Goal: Communication & Community: Share content

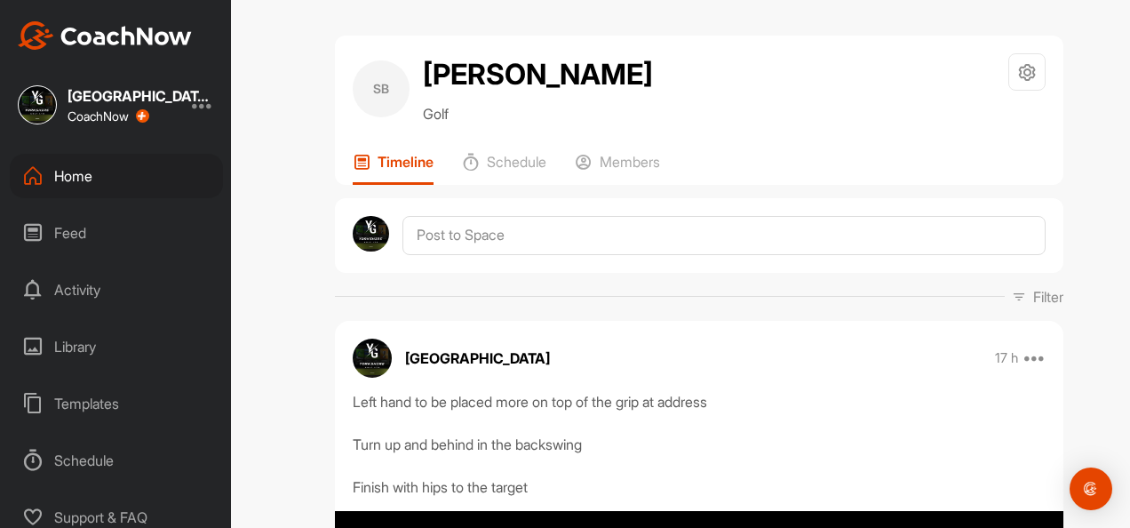
click at [52, 184] on div "Home" at bounding box center [116, 176] width 213 height 44
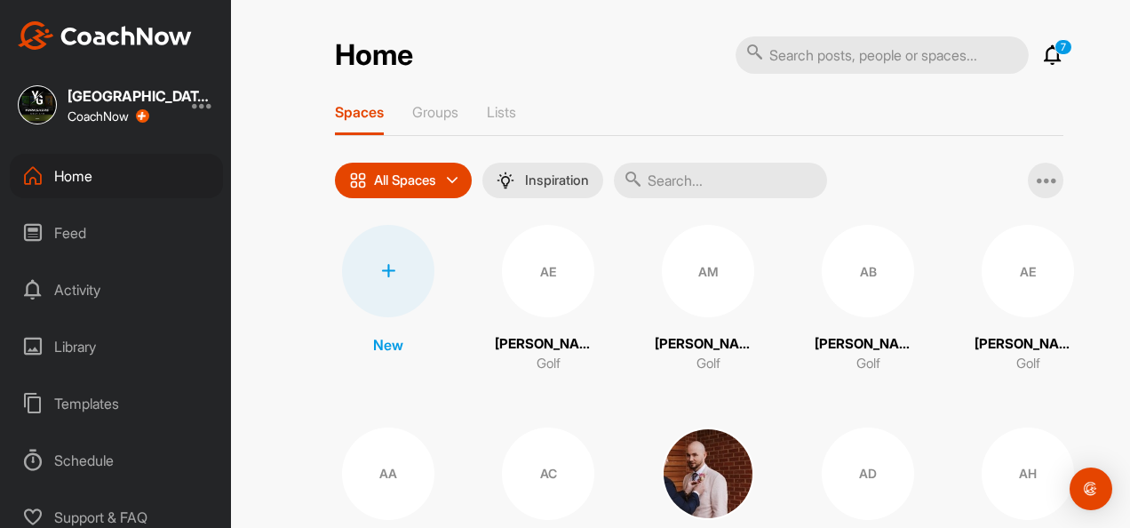
click at [675, 185] on input "text" at bounding box center [720, 181] width 213 height 36
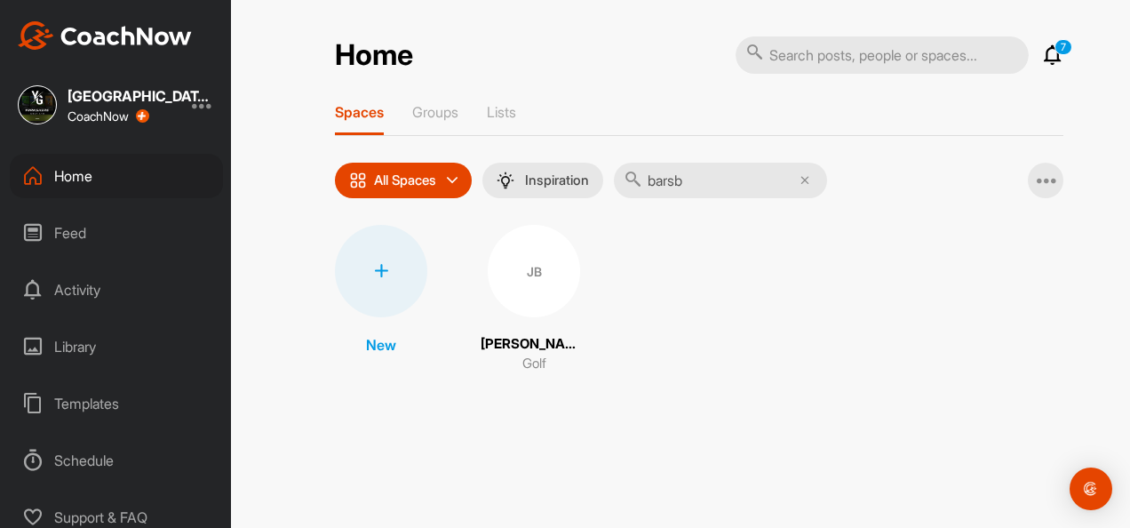
type input "barsb"
click at [537, 284] on div "JB" at bounding box center [534, 271] width 92 height 92
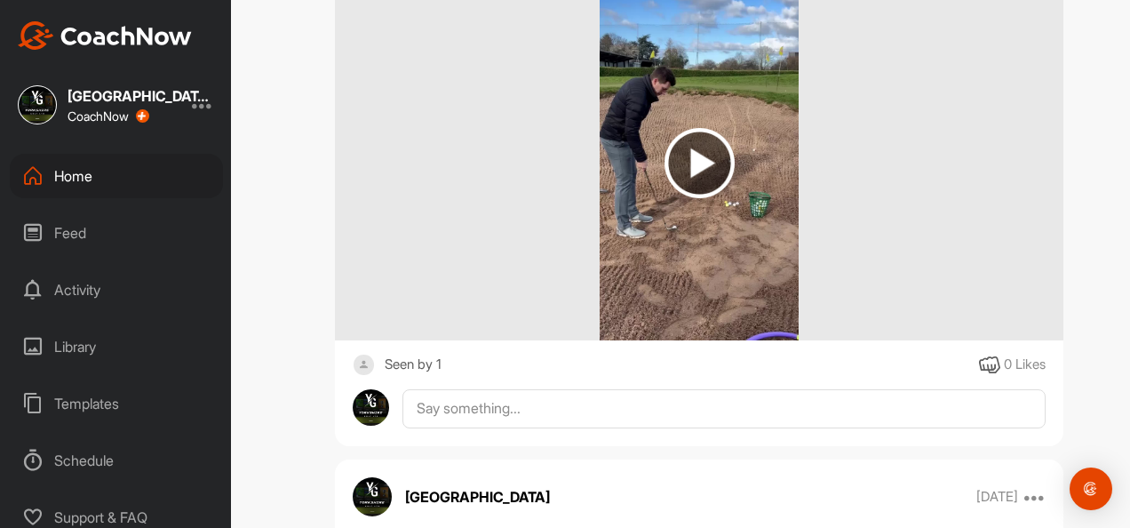
scroll to position [4177, 0]
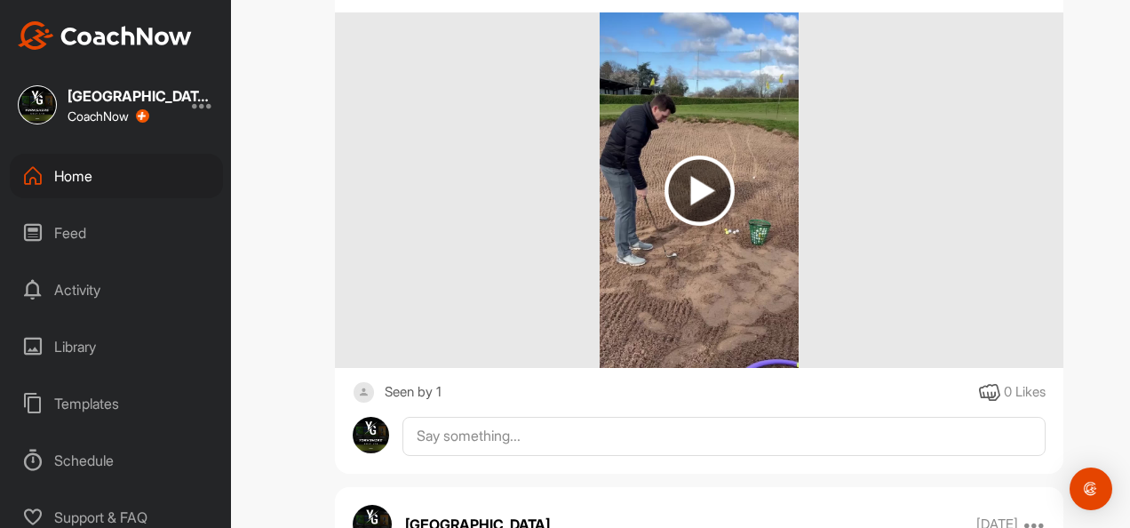
click at [66, 175] on div "Home" at bounding box center [116, 176] width 213 height 44
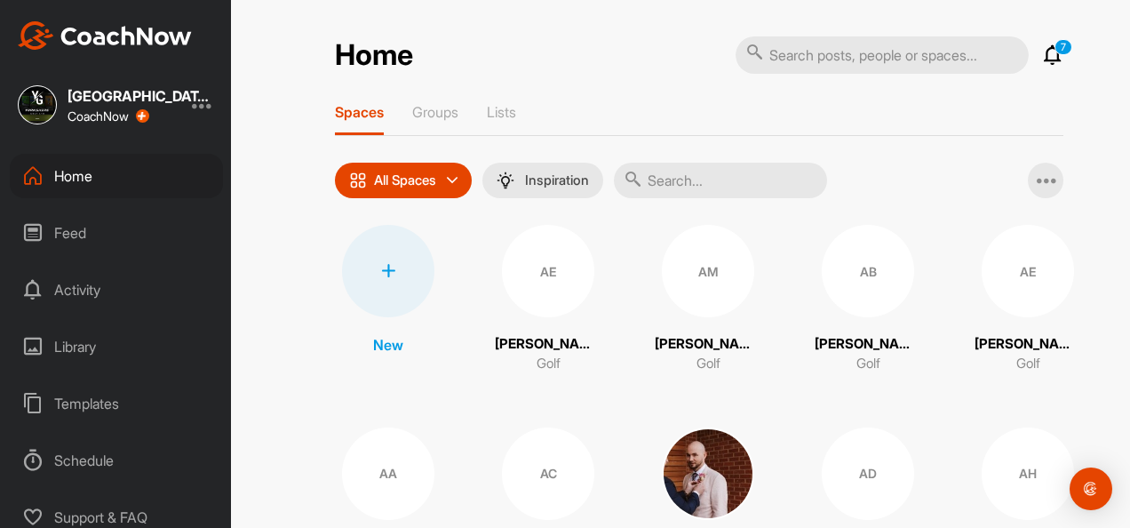
click at [391, 273] on div at bounding box center [388, 271] width 92 height 92
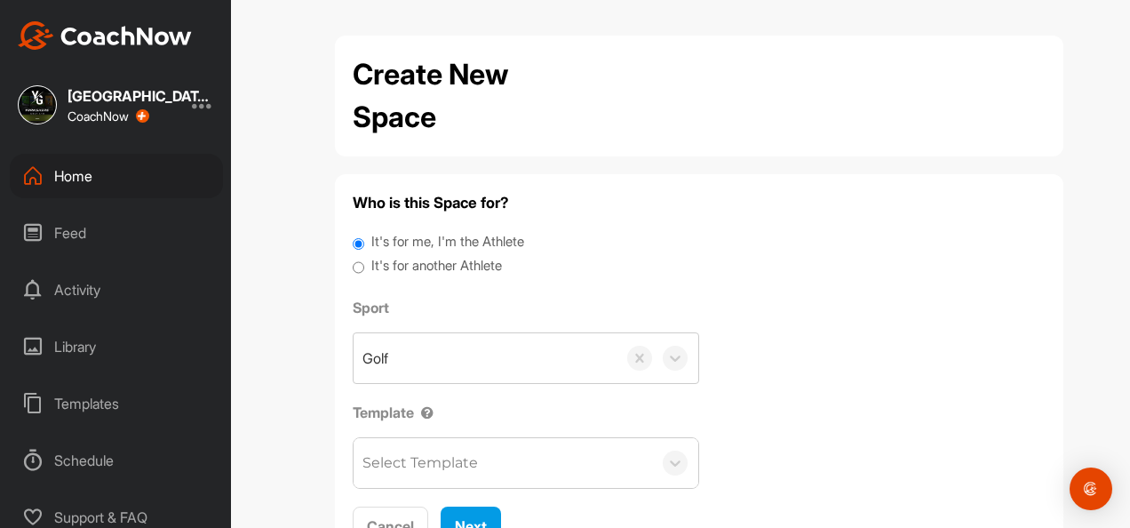
click at [430, 472] on div "Select Template" at bounding box center [421, 462] width 116 height 21
click at [671, 462] on icon at bounding box center [675, 464] width 11 height 6
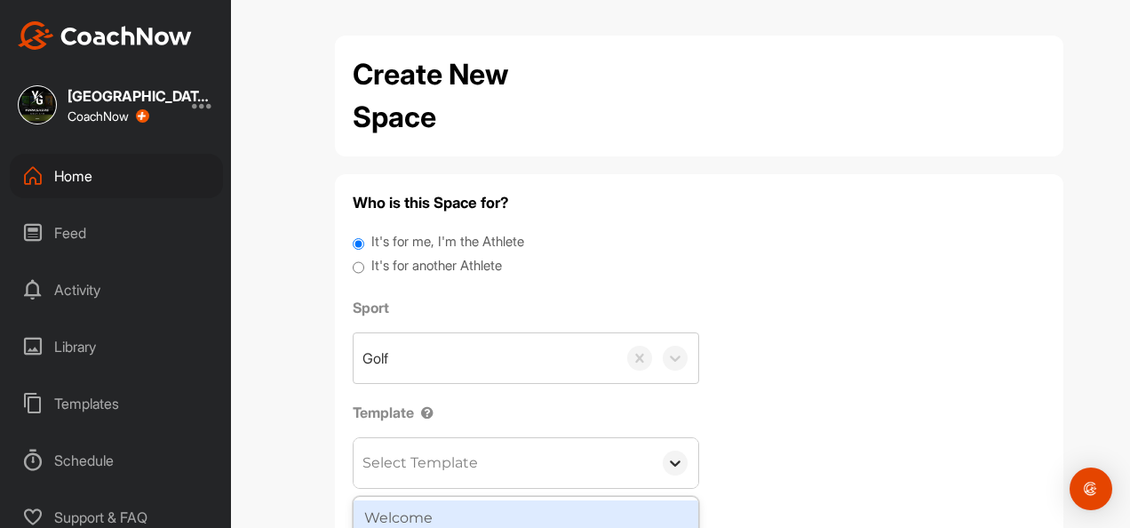
click at [667, 461] on icon at bounding box center [676, 463] width 18 height 18
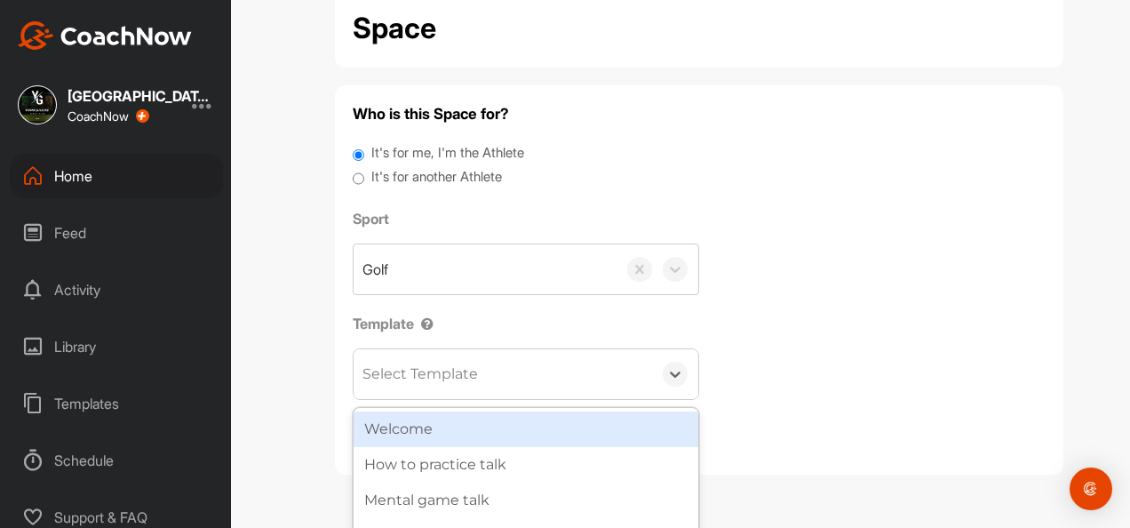
click at [398, 426] on div "Welcome" at bounding box center [526, 429] width 345 height 36
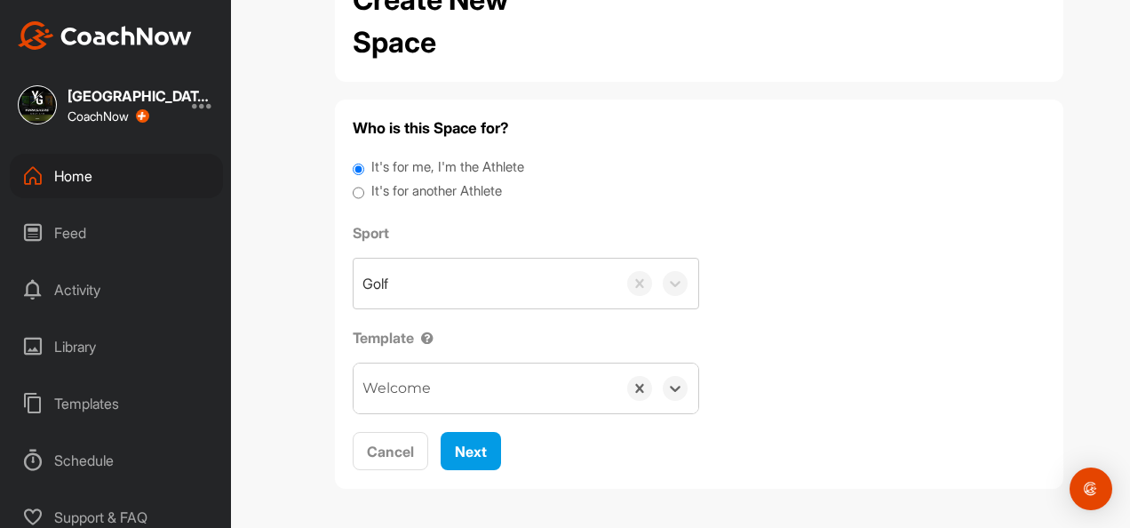
click at [356, 194] on input "It's for another Athlete" at bounding box center [359, 193] width 12 height 24
radio input "true"
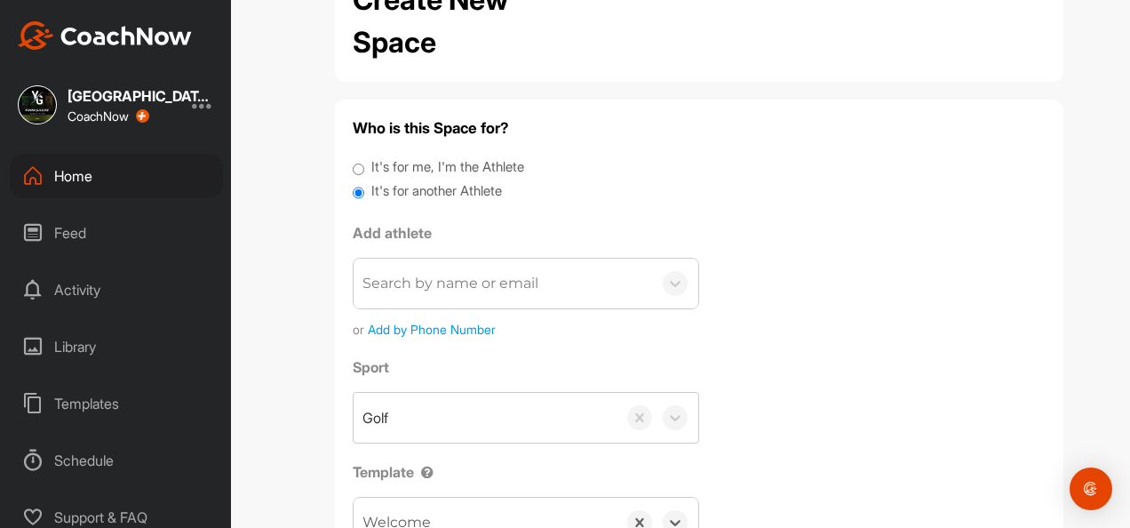
click at [393, 285] on div "Search by name or email" at bounding box center [451, 283] width 176 height 21
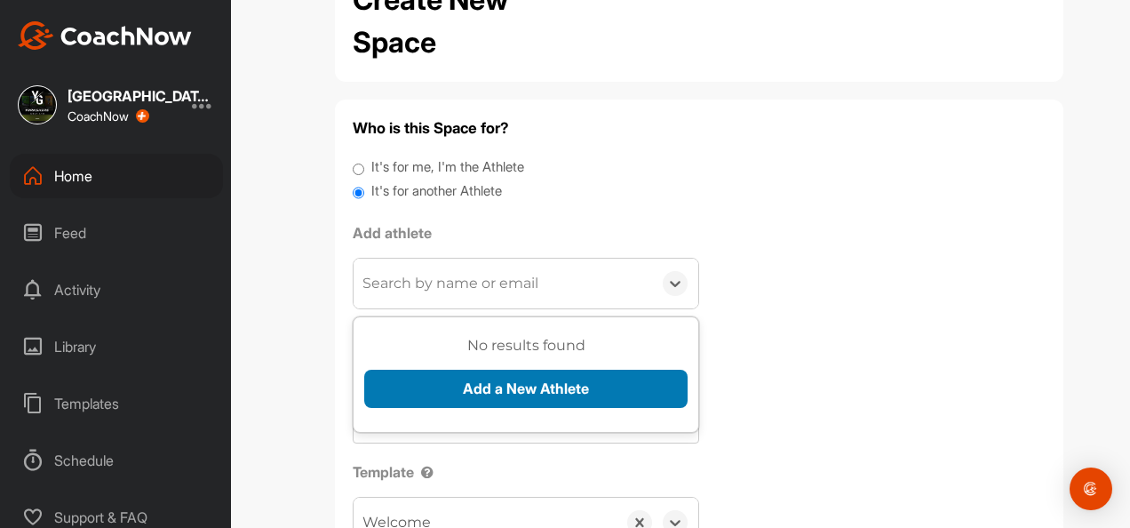
click at [419, 392] on button "Add a New Athlete" at bounding box center [526, 389] width 324 height 38
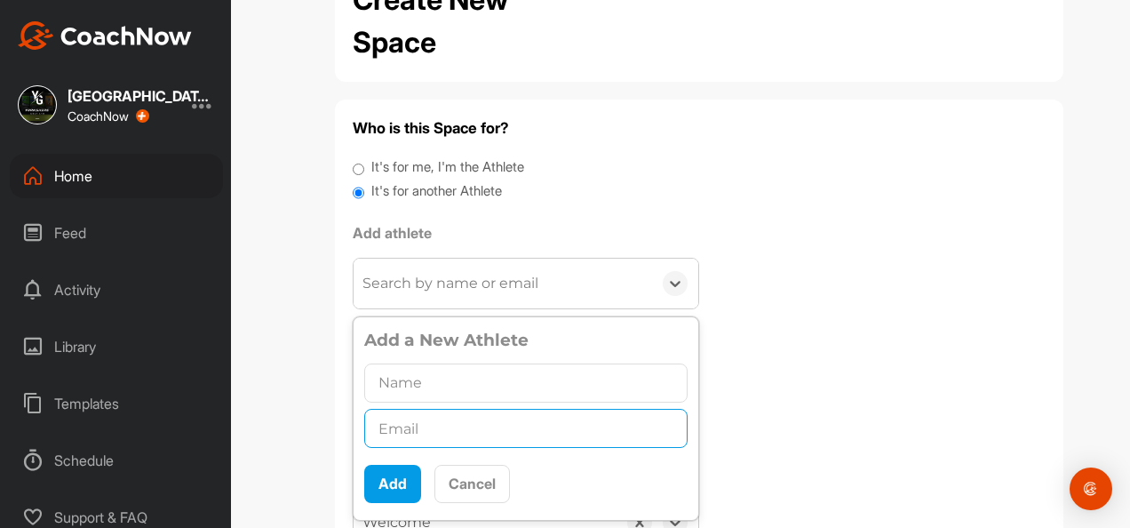
click at [398, 427] on input "text" at bounding box center [526, 428] width 324 height 39
type input "[EMAIL_ADDRESS][DOMAIN_NAME]"
click at [400, 398] on input "text" at bounding box center [526, 383] width 324 height 39
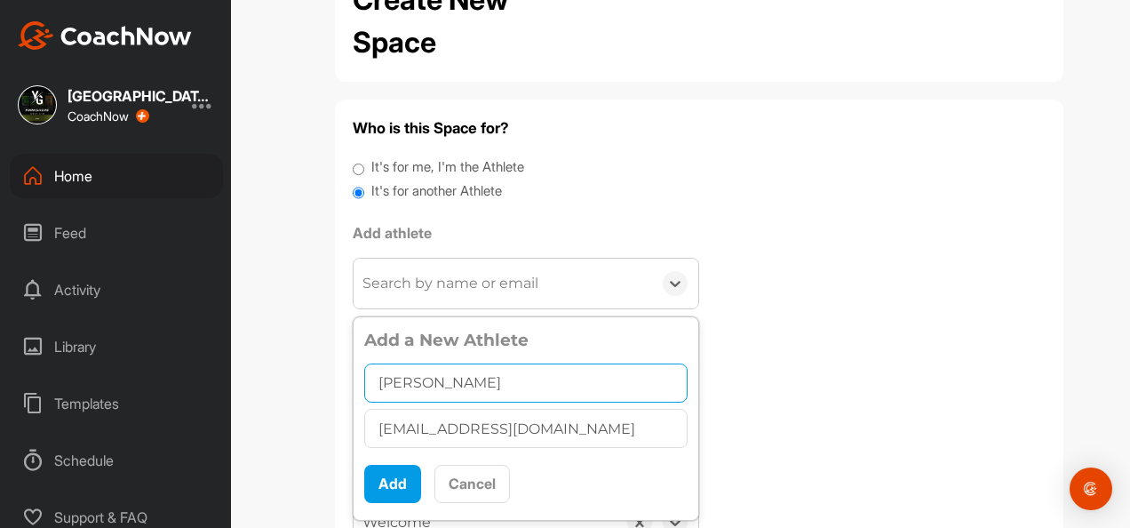
click at [412, 382] on input "[PERSON_NAME]" at bounding box center [526, 383] width 324 height 39
type input "[PERSON_NAME]"
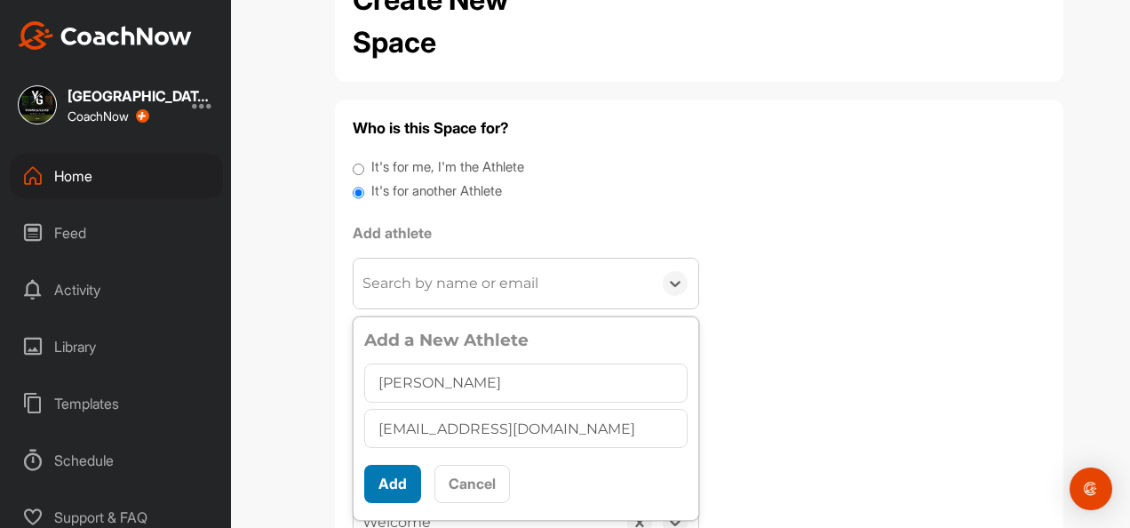
click at [395, 476] on button "Add" at bounding box center [392, 484] width 57 height 38
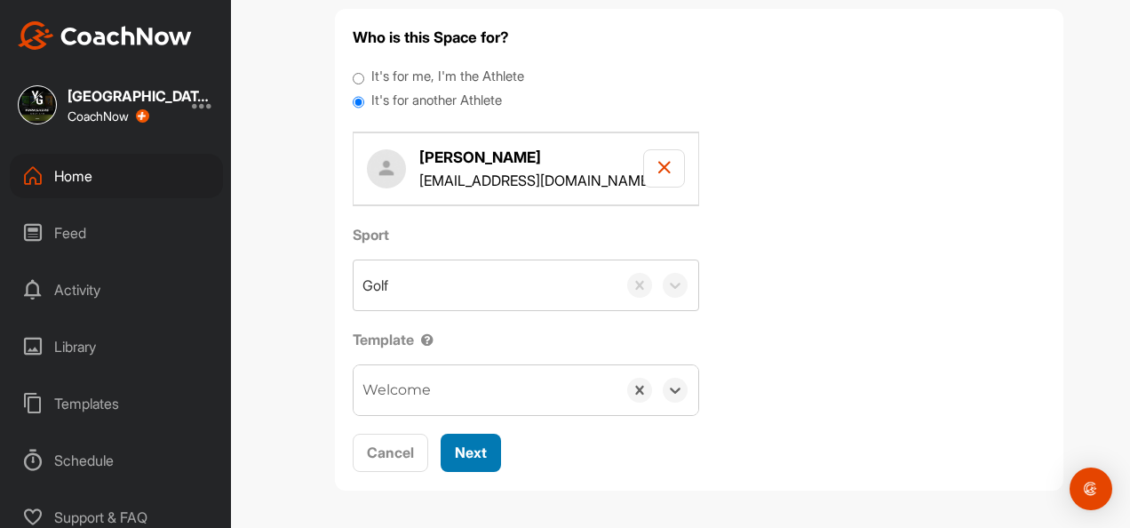
click at [469, 460] on div "Next" at bounding box center [471, 452] width 32 height 21
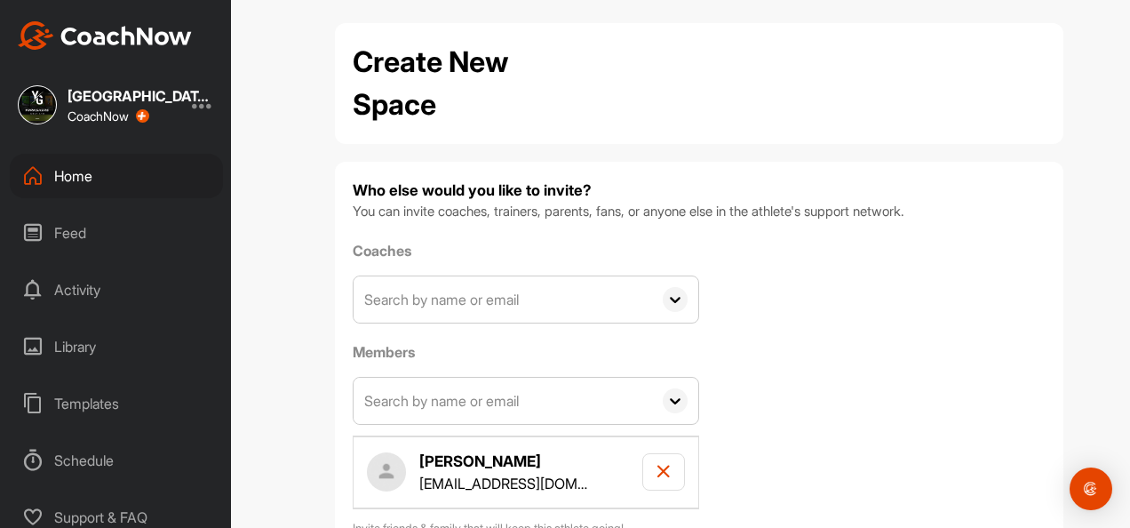
scroll to position [134, 0]
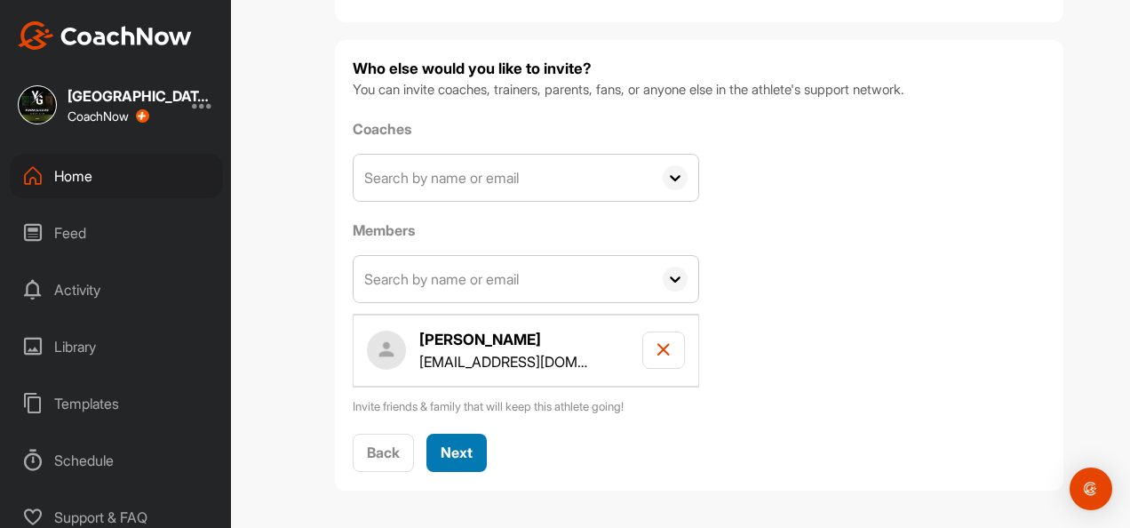
click at [469, 459] on button "Next" at bounding box center [457, 453] width 60 height 38
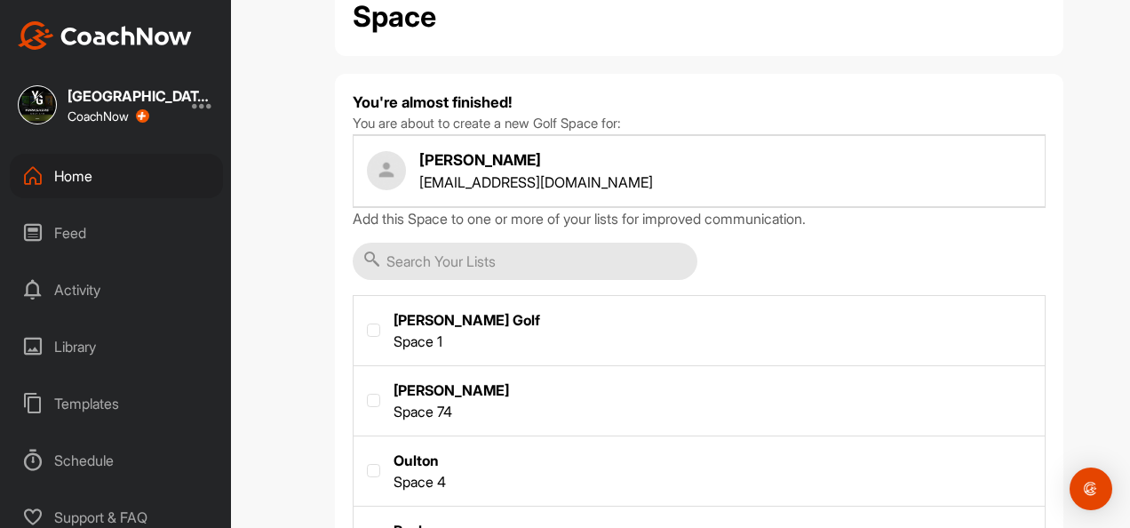
scroll to position [332, 0]
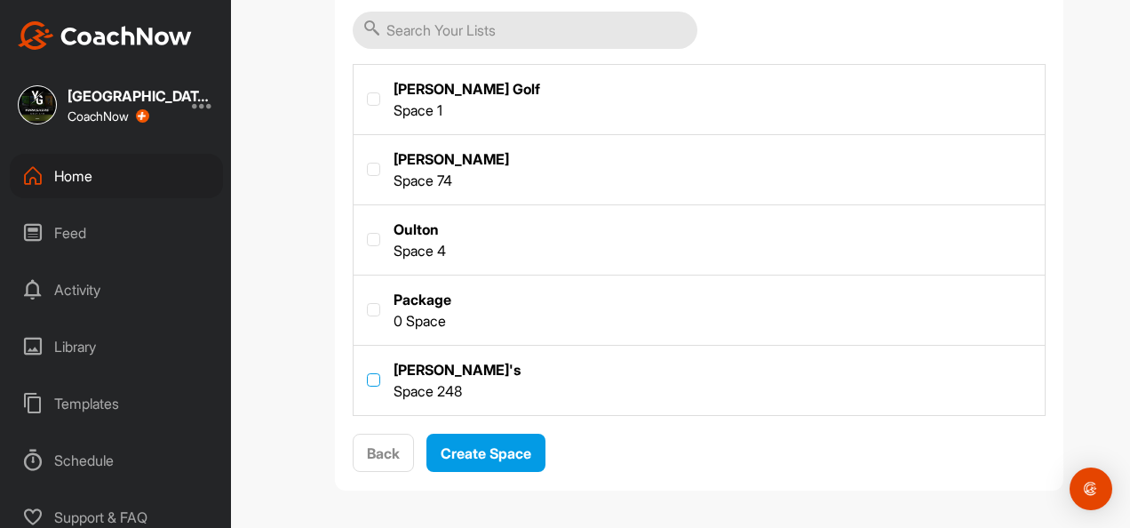
click at [367, 373] on label at bounding box center [373, 379] width 13 height 13
click at [367, 373] on input "checkbox" at bounding box center [367, 373] width 1 height 1
checkbox input "true"
click at [441, 445] on span "Create Space" at bounding box center [486, 453] width 91 height 18
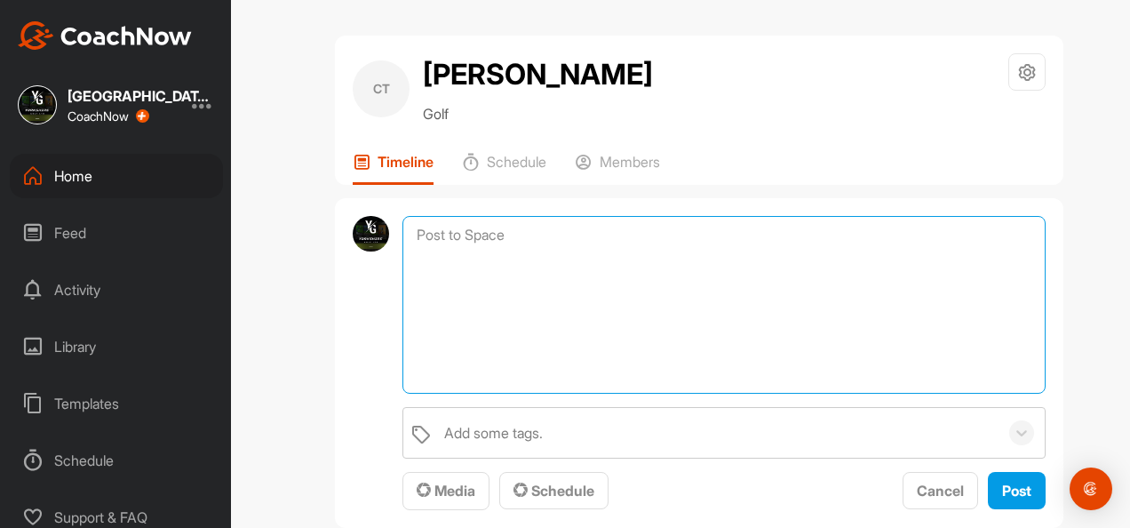
click at [531, 242] on textarea at bounding box center [724, 305] width 643 height 178
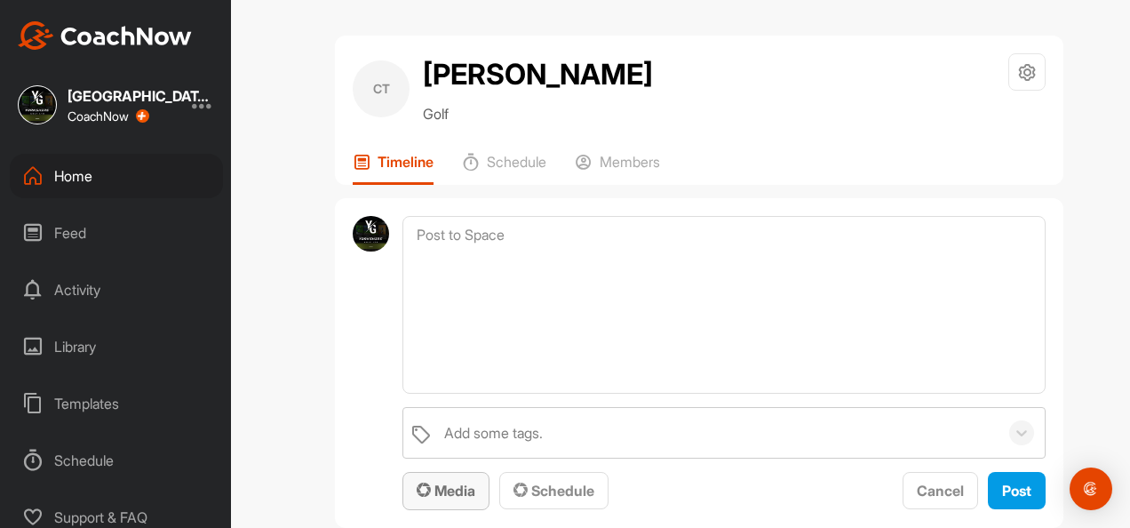
click at [466, 501] on button "Media" at bounding box center [446, 491] width 87 height 38
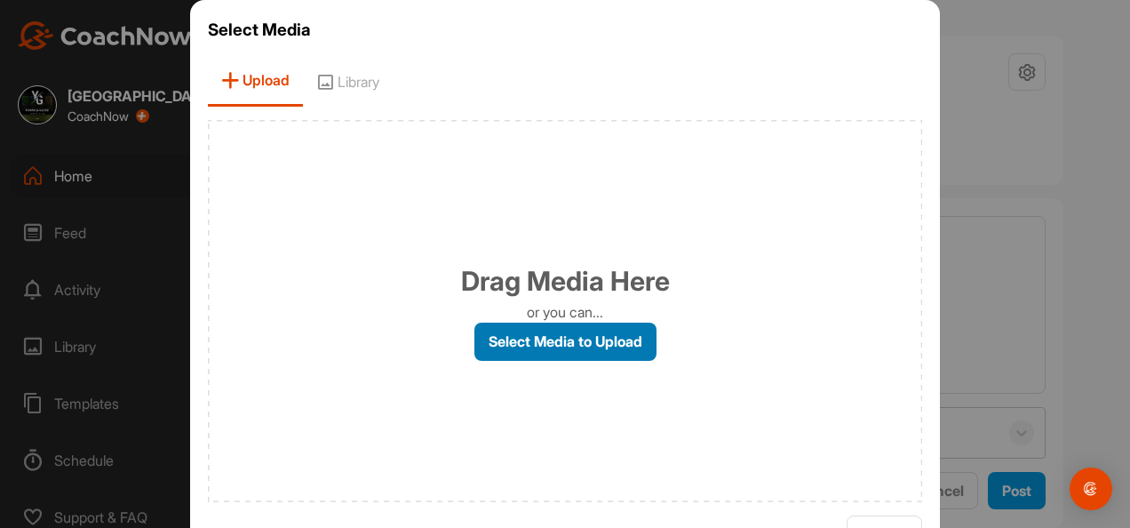
click at [513, 332] on label "Select Media to Upload" at bounding box center [566, 342] width 182 height 38
click at [0, 0] on input "Select Media to Upload" at bounding box center [0, 0] width 0 height 0
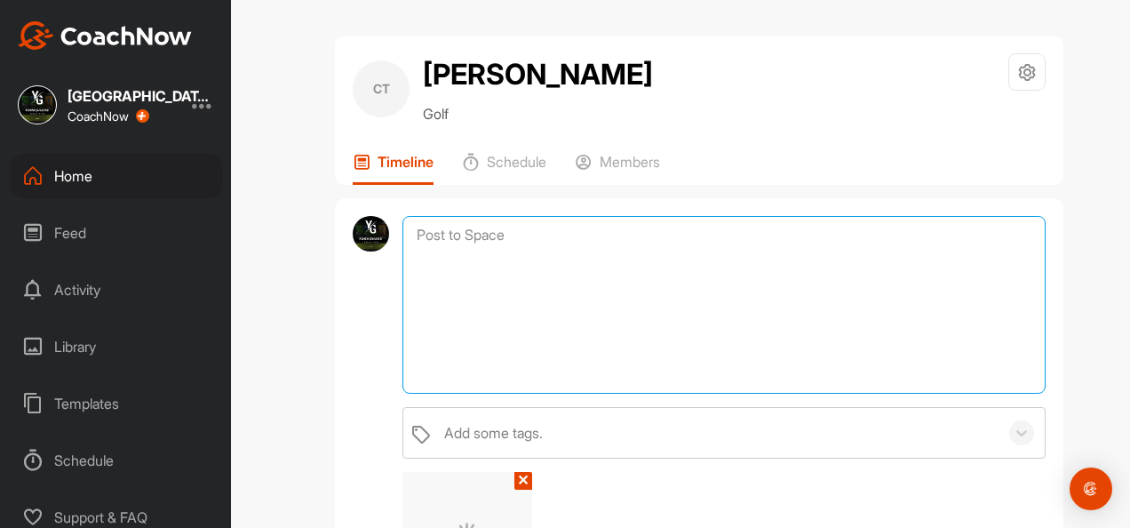
click at [459, 320] on textarea at bounding box center [724, 305] width 643 height 178
paste textarea "Curl your wrists away from you at thye top of the swing to stop you collapsing"
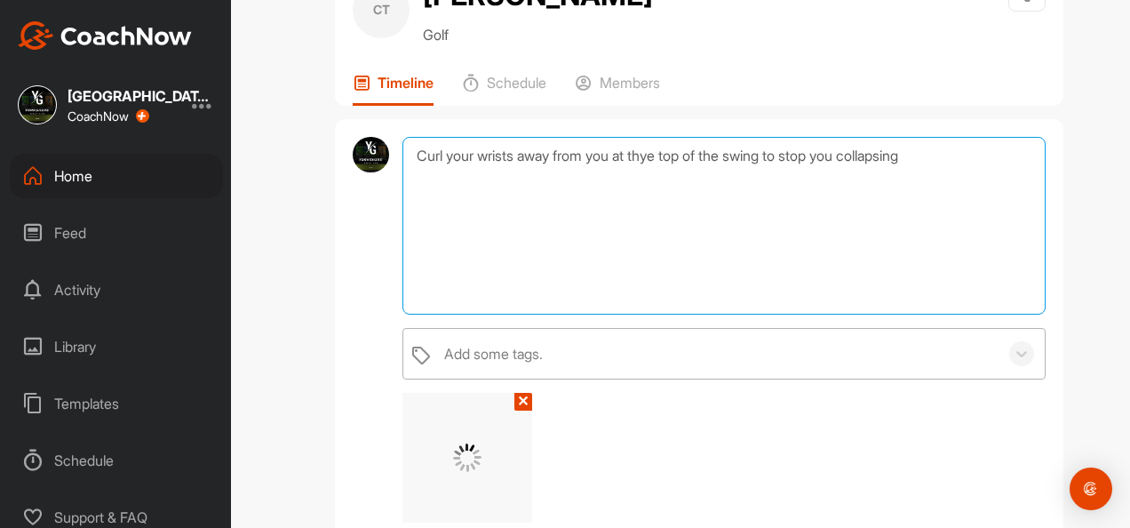
scroll to position [267, 0]
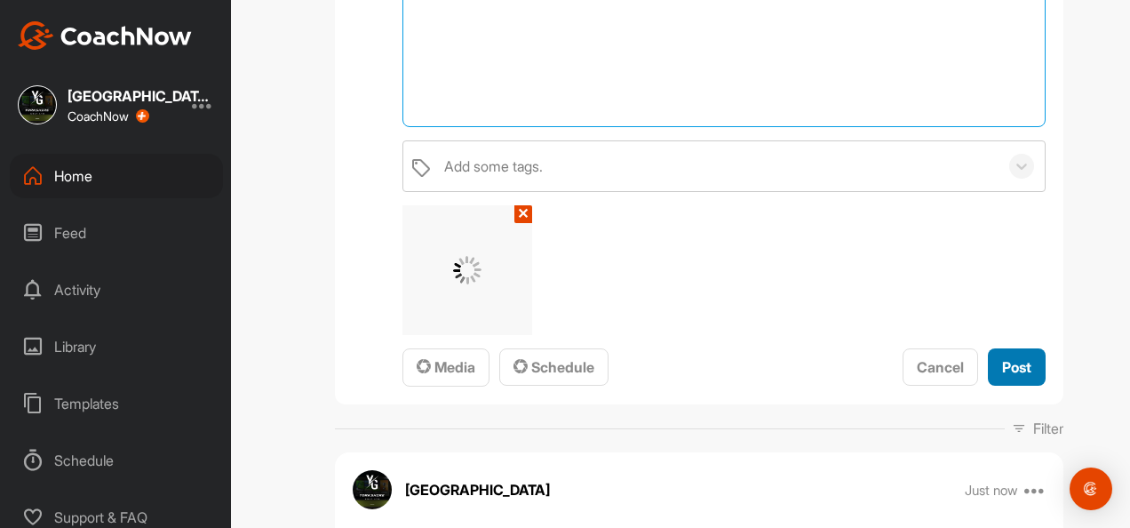
type textarea "Curl your wrists away from you at thye top of the swing to stop you collapsing"
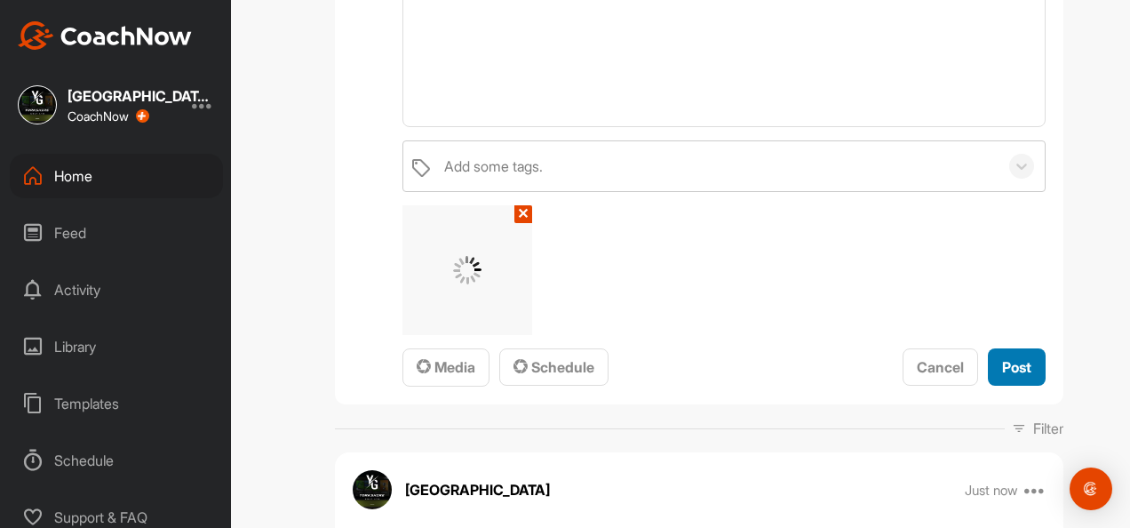
click at [1003, 365] on span "Post" at bounding box center [1017, 367] width 29 height 18
